Goal: Find specific fact: Find specific fact

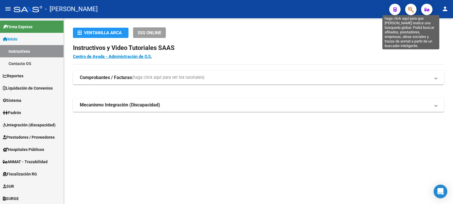
click at [409, 6] on icon "button" at bounding box center [411, 9] width 6 height 7
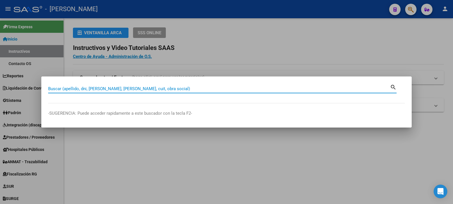
paste input "20106209"
type input "20106209"
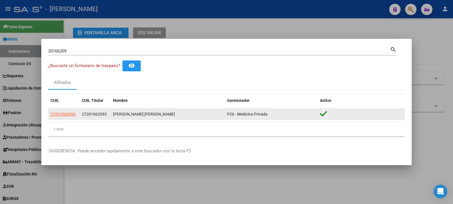
drag, startPoint x: 271, startPoint y: 110, endPoint x: 228, endPoint y: 111, distance: 43.3
click at [228, 111] on datatable-body-cell "P26 - Medicina Privada" at bounding box center [271, 114] width 93 height 11
drag, startPoint x: 228, startPoint y: 111, endPoint x: 231, endPoint y: 113, distance: 4.1
copy span "P26 - Medicina Privada"
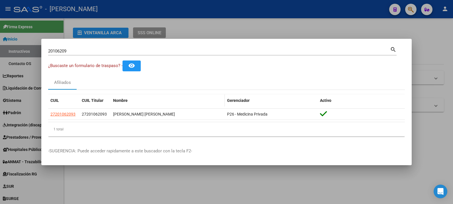
click at [197, 104] on datatable-header-cell "Nombre" at bounding box center [168, 100] width 114 height 12
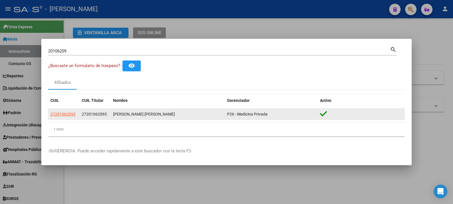
drag, startPoint x: 200, startPoint y: 110, endPoint x: 110, endPoint y: 116, distance: 90.6
click at [110, 116] on div "27201062093 27201062093 [PERSON_NAME] [PERSON_NAME] P26 - Medicina Privada" at bounding box center [226, 114] width 357 height 11
copy div "[PERSON_NAME] [PERSON_NAME]"
drag, startPoint x: 103, startPoint y: 112, endPoint x: 85, endPoint y: 115, distance: 18.8
click at [85, 115] on span "27201062093" at bounding box center [94, 114] width 25 height 5
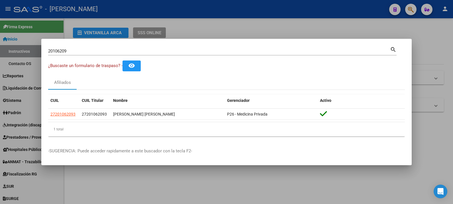
copy span "720106209"
